Goal: Transaction & Acquisition: Purchase product/service

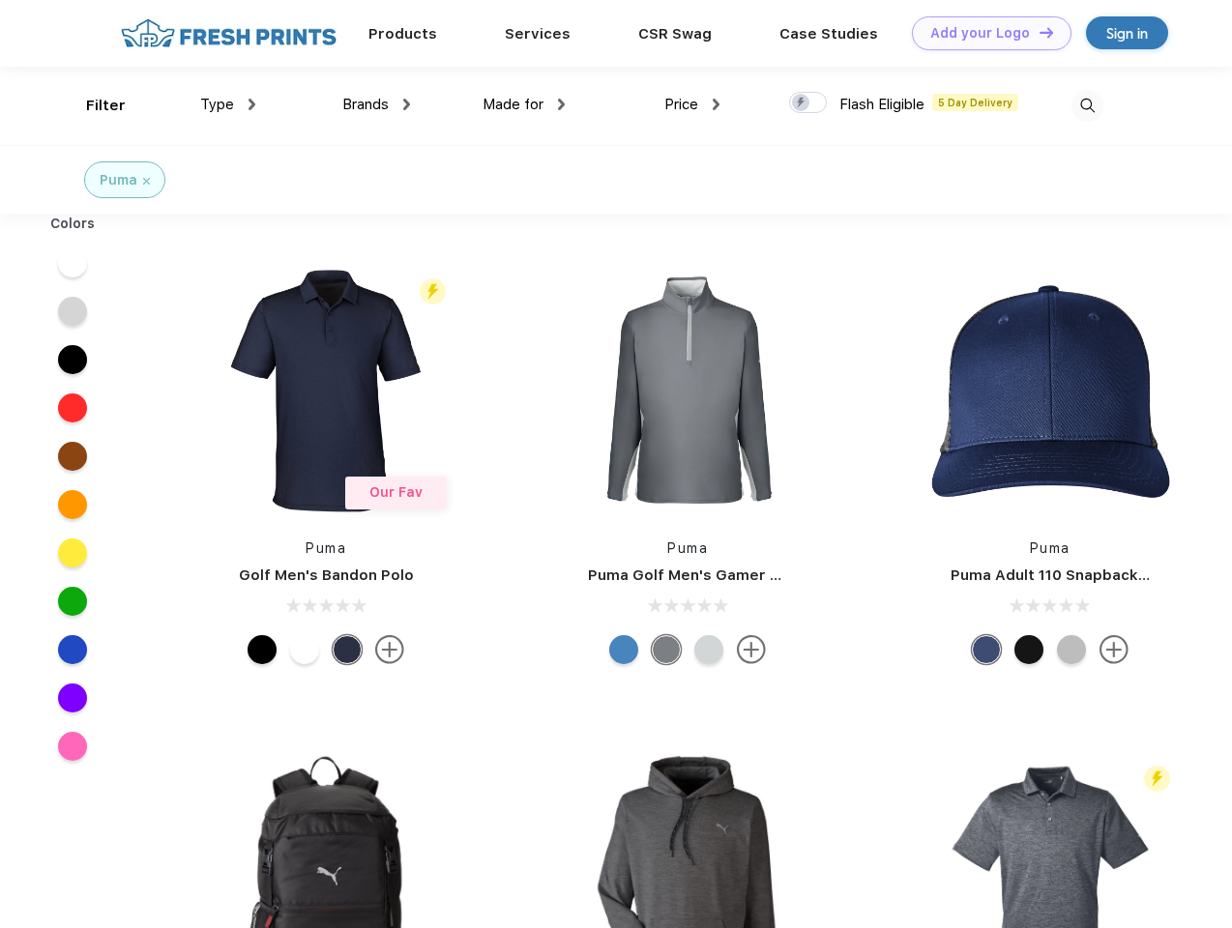
scroll to position [1, 0]
click at [984, 33] on link "Add your Logo Design Tool" at bounding box center [992, 33] width 160 height 34
click at [0, 0] on div "Design Tool" at bounding box center [0, 0] width 0 height 0
click at [1037, 32] on link "Add your Logo Design Tool" at bounding box center [992, 33] width 160 height 34
click at [93, 105] on div "Filter" at bounding box center [106, 106] width 40 height 22
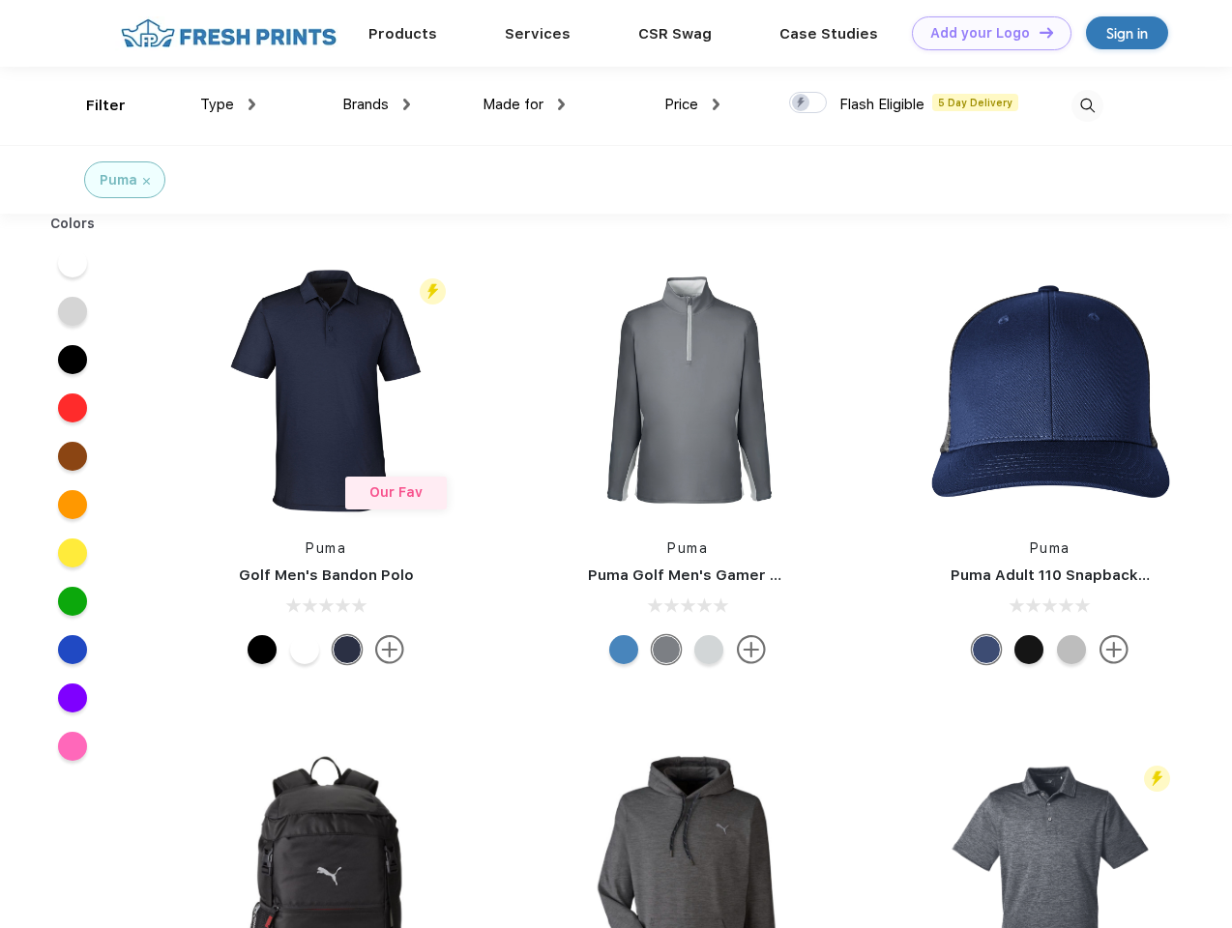
click at [228, 104] on span "Type" at bounding box center [217, 104] width 34 height 17
click at [376, 104] on span "Brands" at bounding box center [365, 104] width 46 height 17
click at [524, 104] on span "Made for" at bounding box center [512, 104] width 61 height 17
click at [692, 104] on span "Price" at bounding box center [681, 104] width 34 height 17
click at [808, 103] on div at bounding box center [808, 102] width 38 height 21
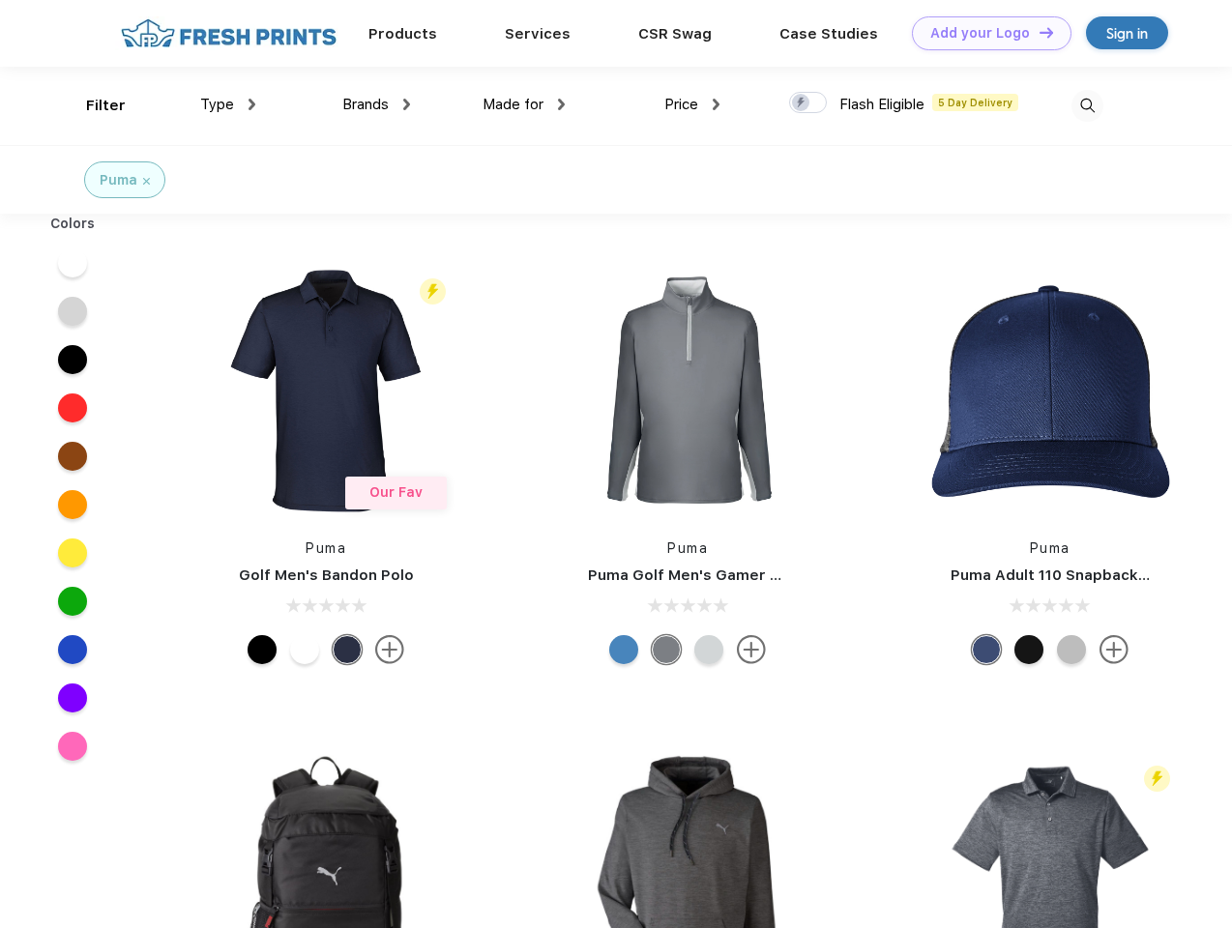
click at [802, 103] on input "checkbox" at bounding box center [795, 97] width 13 height 13
click at [1087, 105] on img at bounding box center [1087, 106] width 32 height 32
